Goal: Check status

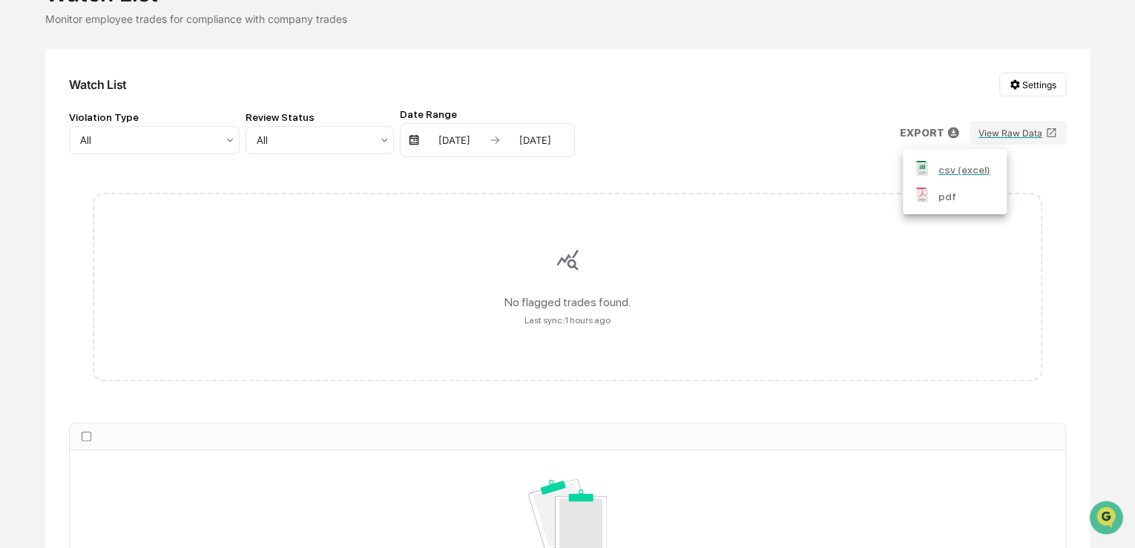
click at [811, 163] on div at bounding box center [567, 274] width 1135 height 548
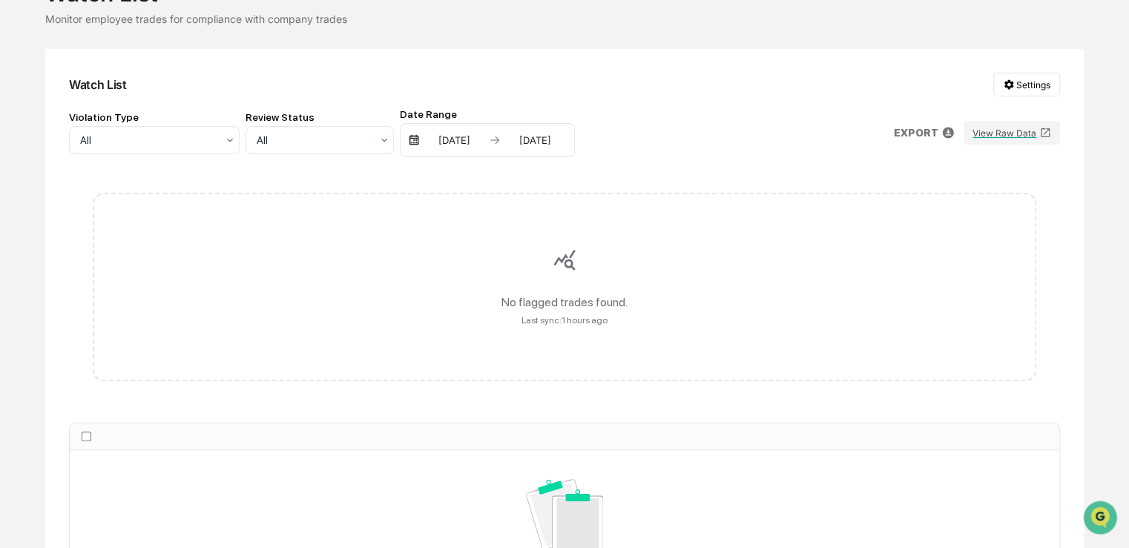
drag, startPoint x: 706, startPoint y: 147, endPoint x: 697, endPoint y: 145, distance: 9.8
click at [706, 147] on div "Violation Type All Review Status All Date Range [DATE] [DATE] EXPORT View Raw D…" at bounding box center [564, 132] width 991 height 49
click at [137, 130] on div "All" at bounding box center [148, 140] width 151 height 21
click at [147, 466] on div "Watchlist Violation" at bounding box center [85, 481] width 169 height 30
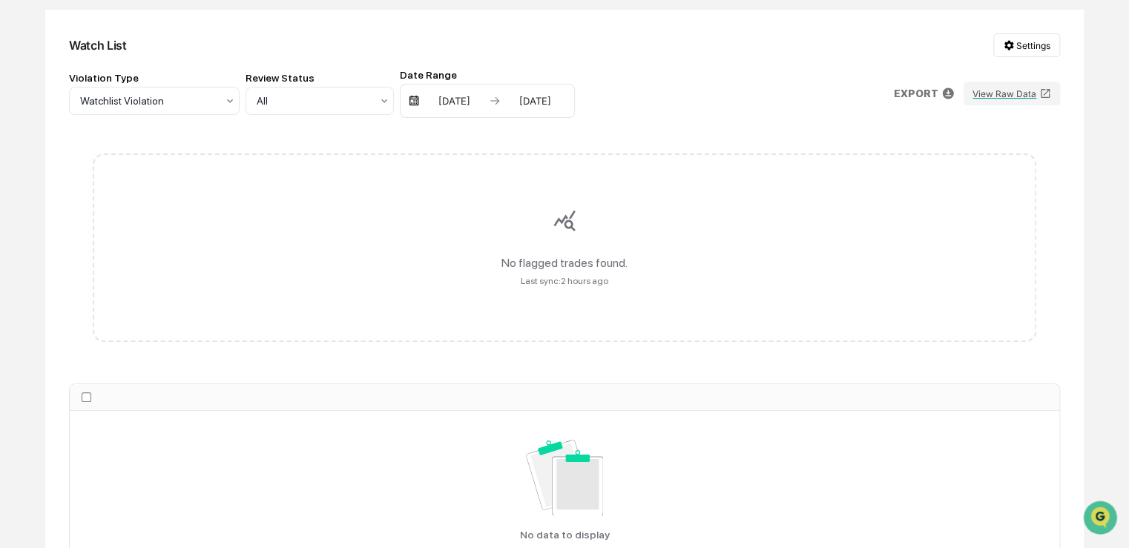
scroll to position [258, 0]
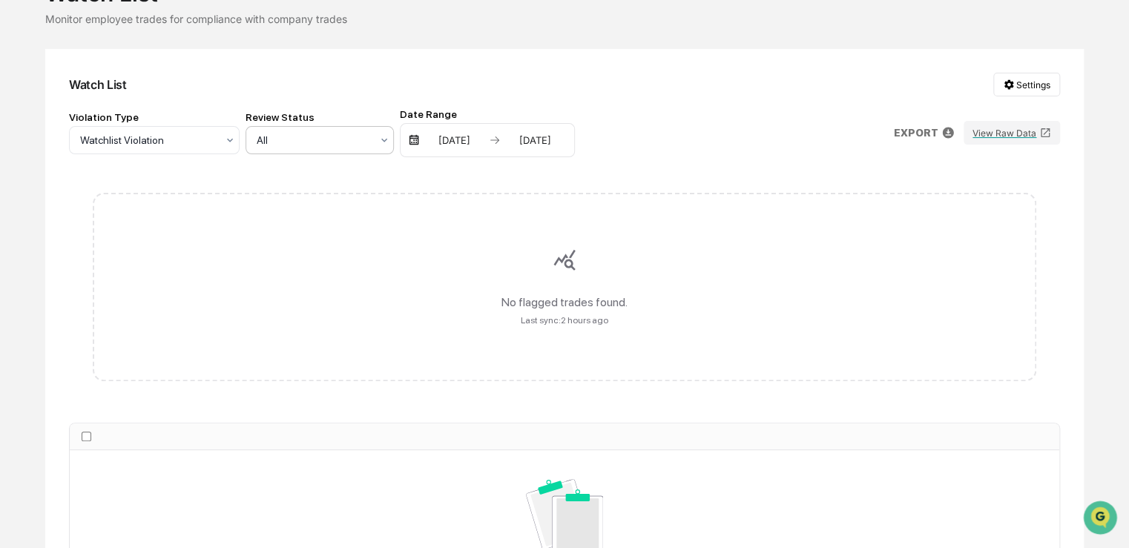
click at [381, 138] on icon at bounding box center [384, 140] width 12 height 12
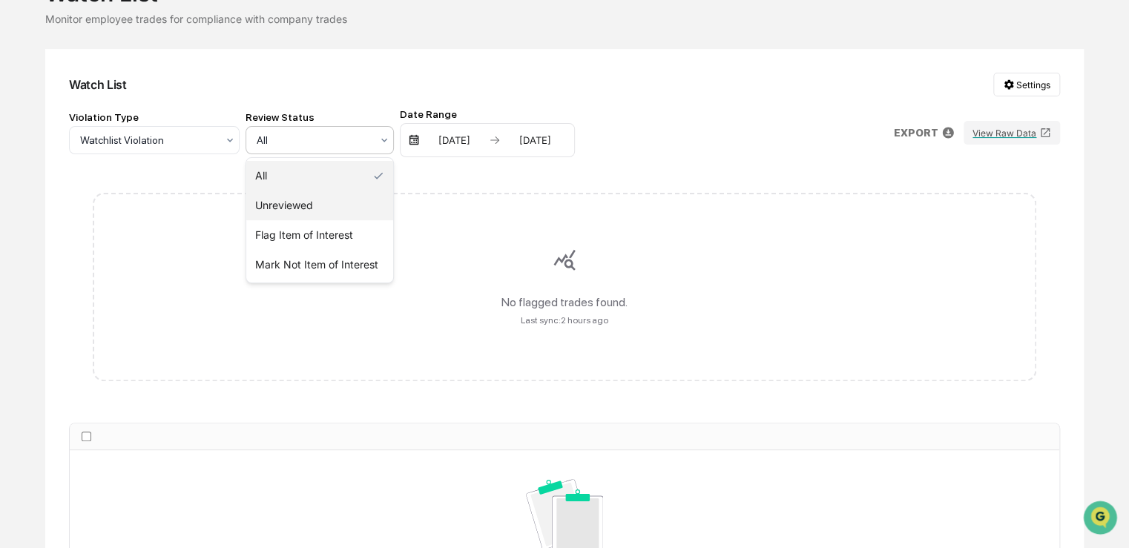
click at [297, 205] on div "Unreviewed" at bounding box center [319, 206] width 147 height 30
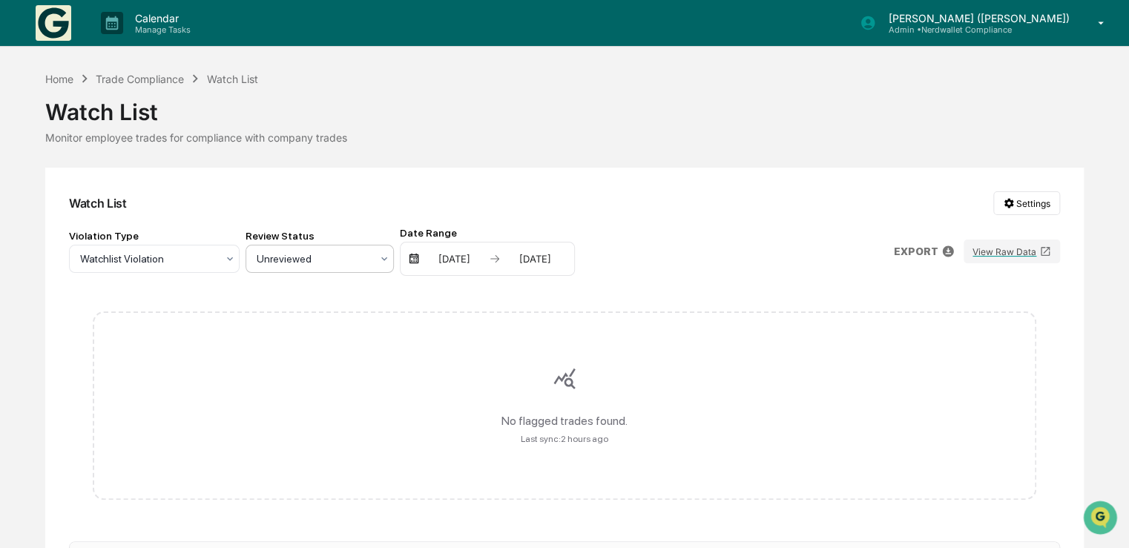
click at [379, 261] on icon at bounding box center [384, 259] width 12 height 12
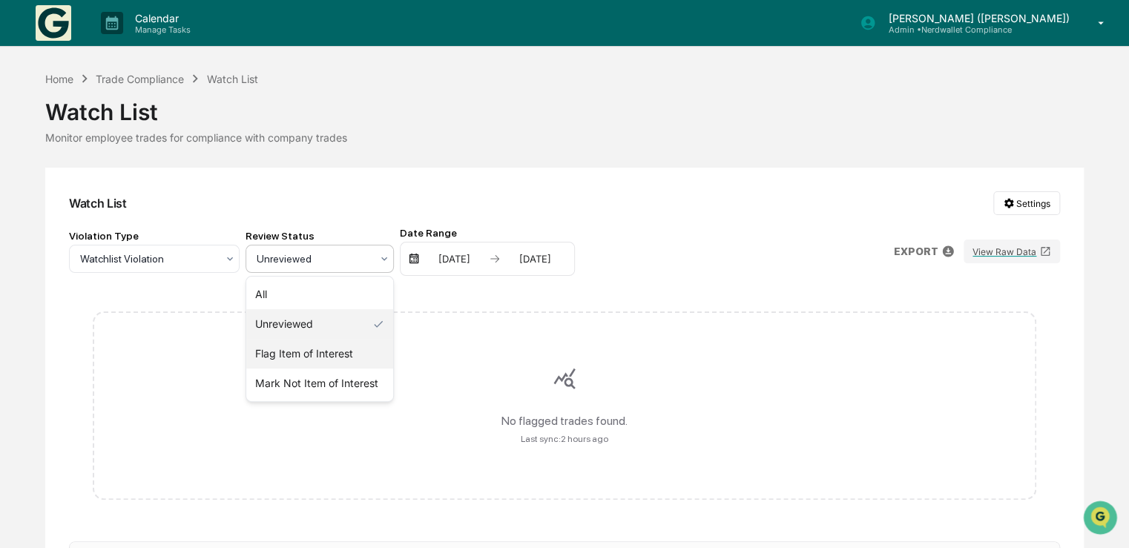
click at [305, 350] on div "Flag Item of Interest" at bounding box center [319, 354] width 147 height 30
